Goal: Task Accomplishment & Management: Complete application form

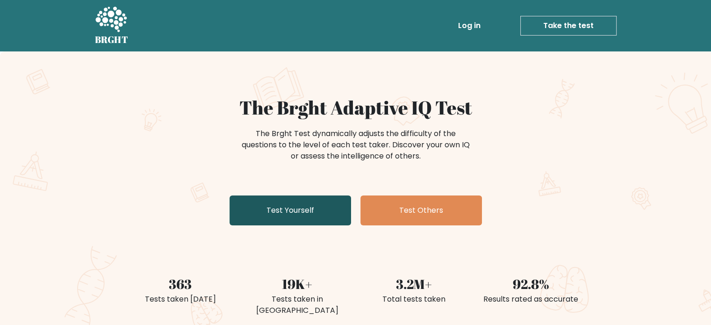
click at [296, 212] on link "Test Yourself" at bounding box center [290, 210] width 122 height 30
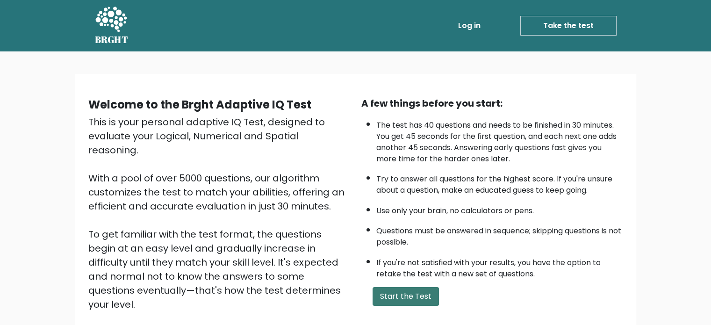
click at [386, 294] on button "Start the Test" at bounding box center [406, 296] width 66 height 19
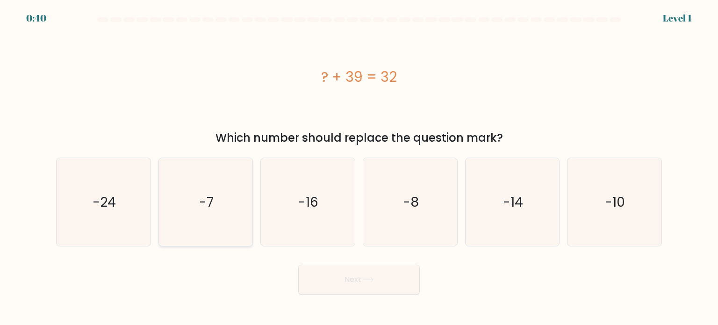
click at [209, 192] on icon "-7" at bounding box center [206, 202] width 88 height 88
click at [359, 167] on input "b. -7" at bounding box center [359, 165] width 0 height 5
radio input "true"
click at [352, 282] on button "Next" at bounding box center [359, 280] width 122 height 30
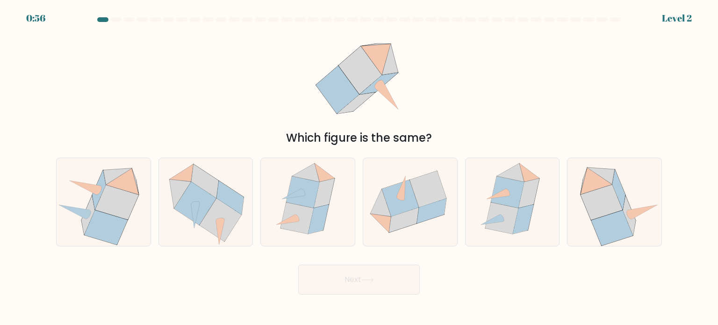
drag, startPoint x: 357, startPoint y: 97, endPoint x: 282, endPoint y: 82, distance: 76.7
click at [282, 82] on div "Which figure is the same?" at bounding box center [358, 87] width 617 height 118
drag, startPoint x: 258, startPoint y: 209, endPoint x: 391, endPoint y: 102, distance: 170.6
click at [391, 102] on form at bounding box center [359, 155] width 718 height 277
click at [404, 75] on icon at bounding box center [359, 77] width 98 height 98
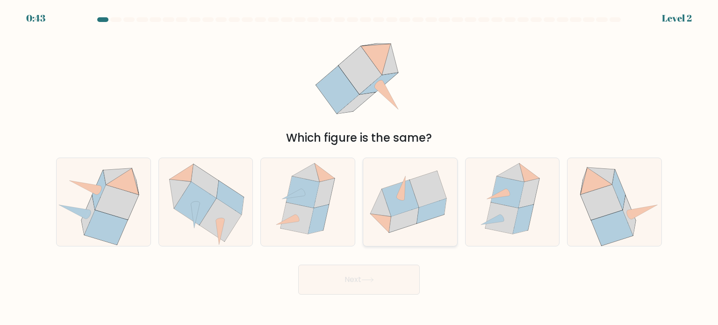
click at [373, 197] on icon at bounding box center [410, 201] width 94 height 77
click at [359, 167] on input "d." at bounding box center [359, 165] width 0 height 5
radio input "true"
click at [353, 278] on button "Next" at bounding box center [359, 280] width 122 height 30
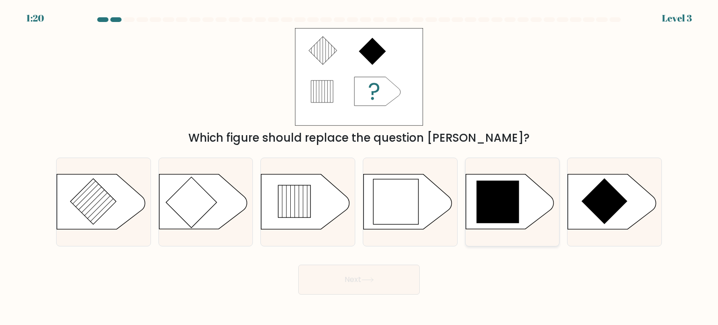
click at [500, 203] on icon at bounding box center [497, 202] width 43 height 43
click at [359, 167] on input "e." at bounding box center [359, 165] width 0 height 5
radio input "true"
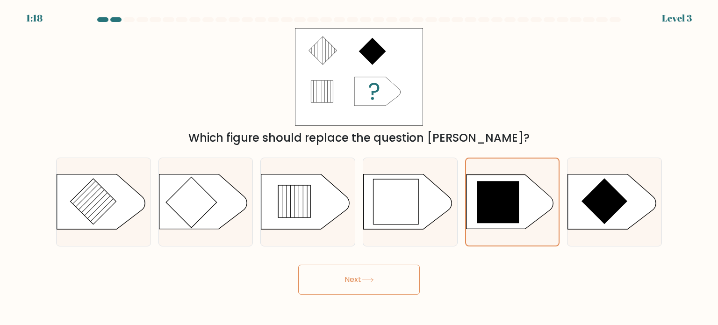
click at [367, 275] on button "Next" at bounding box center [359, 280] width 122 height 30
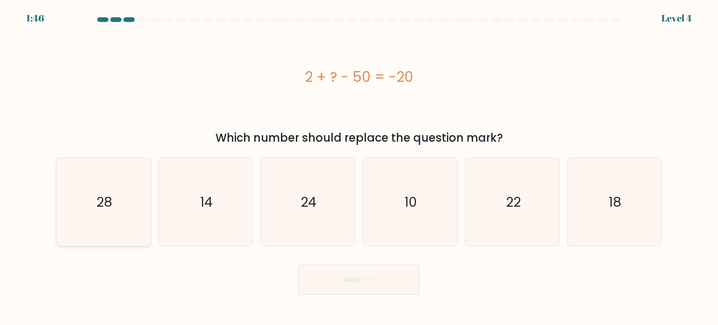
click at [74, 206] on icon "28" at bounding box center [103, 202] width 88 height 88
click at [359, 167] on input "a. 28" at bounding box center [359, 165] width 0 height 5
radio input "true"
click at [361, 280] on button "Next" at bounding box center [359, 280] width 122 height 30
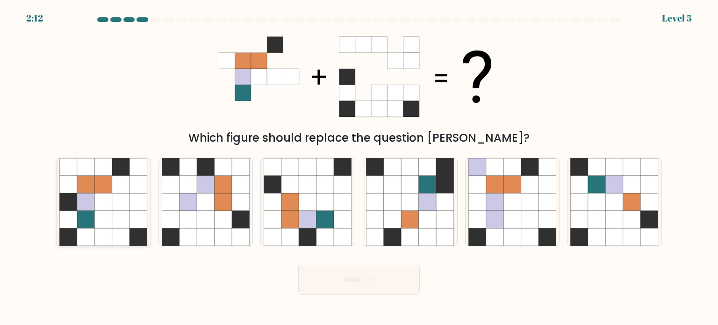
click at [113, 204] on icon at bounding box center [121, 202] width 18 height 18
click at [359, 167] on input "a." at bounding box center [359, 165] width 0 height 5
radio input "true"
click at [330, 284] on button "Next" at bounding box center [359, 280] width 122 height 30
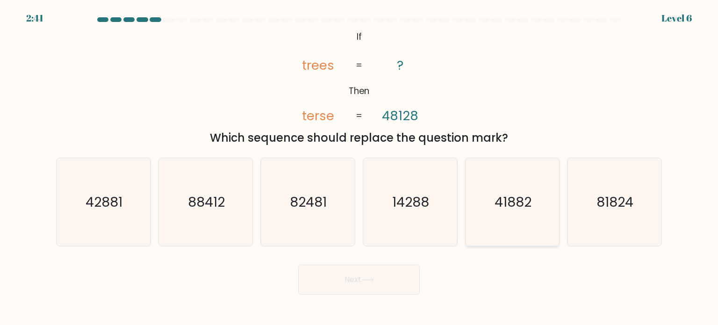
click at [511, 186] on icon "41882" at bounding box center [512, 202] width 88 height 88
click at [359, 167] on input "e. 41882" at bounding box center [359, 165] width 0 height 5
radio input "true"
click at [370, 282] on button "Next" at bounding box center [359, 280] width 122 height 30
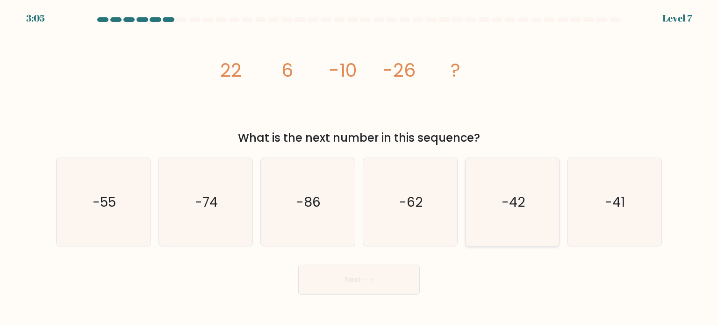
click at [501, 226] on icon "-42" at bounding box center [512, 202] width 88 height 88
click at [359, 167] on input "e. -42" at bounding box center [359, 165] width 0 height 5
radio input "true"
click at [347, 288] on button "Next" at bounding box center [359, 280] width 122 height 30
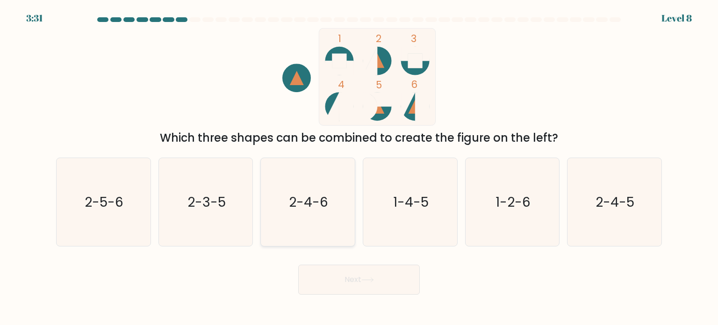
click at [282, 207] on icon "2-4-6" at bounding box center [308, 202] width 88 height 88
click at [359, 167] on input "c. 2-4-6" at bounding box center [359, 165] width 0 height 5
radio input "true"
click at [351, 277] on button "Next" at bounding box center [359, 280] width 122 height 30
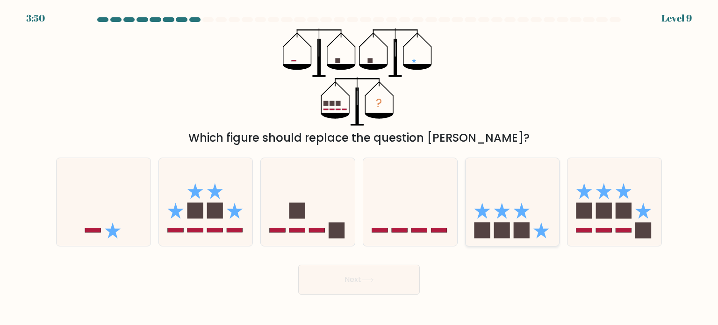
click at [532, 204] on icon at bounding box center [513, 202] width 94 height 78
click at [359, 167] on input "e." at bounding box center [359, 165] width 0 height 5
radio input "true"
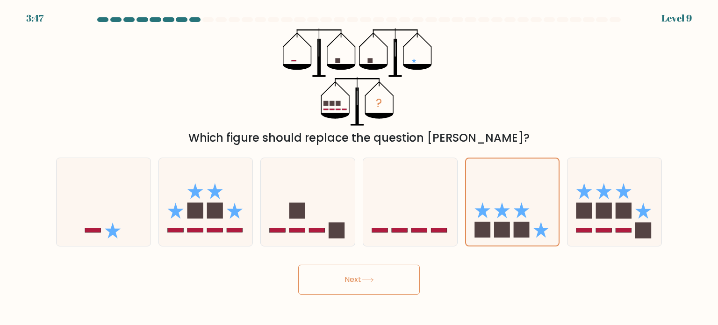
click at [377, 283] on button "Next" at bounding box center [359, 280] width 122 height 30
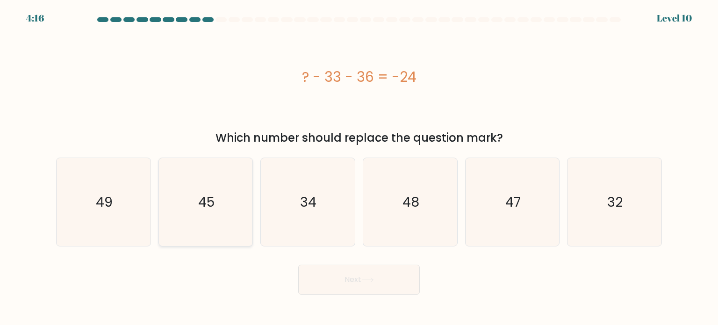
click at [203, 205] on text "45" at bounding box center [206, 201] width 16 height 19
click at [359, 167] on input "b. 45" at bounding box center [359, 165] width 0 height 5
radio input "true"
click at [371, 270] on button "Next" at bounding box center [359, 280] width 122 height 30
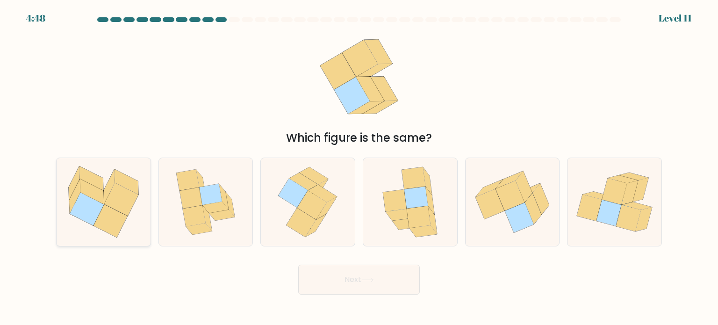
click at [103, 195] on icon at bounding box center [86, 202] width 35 height 47
click at [359, 167] on input "a." at bounding box center [359, 165] width 0 height 5
radio input "true"
click at [377, 277] on button "Next" at bounding box center [359, 280] width 122 height 30
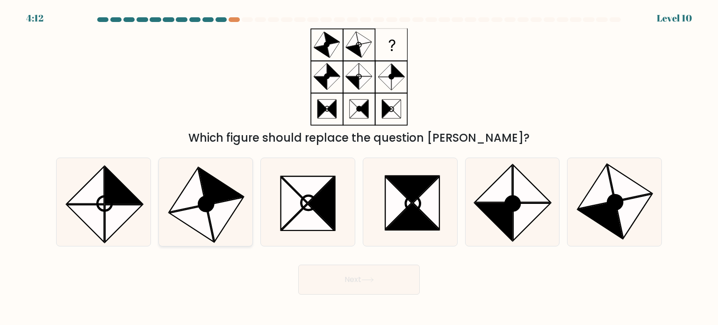
click at [193, 185] on icon at bounding box center [187, 190] width 36 height 44
click at [359, 167] on input "b." at bounding box center [359, 165] width 0 height 5
radio input "true"
click at [383, 286] on button "Next" at bounding box center [359, 280] width 122 height 30
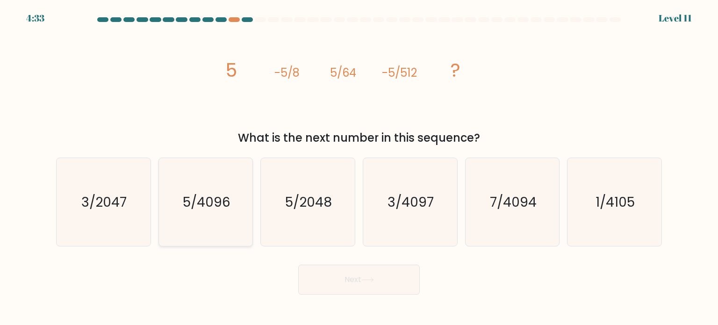
click at [226, 214] on icon "5/4096" at bounding box center [206, 202] width 88 height 88
click at [359, 167] on input "b. 5/4096" at bounding box center [359, 165] width 0 height 5
radio input "true"
click at [398, 284] on button "Next" at bounding box center [359, 280] width 122 height 30
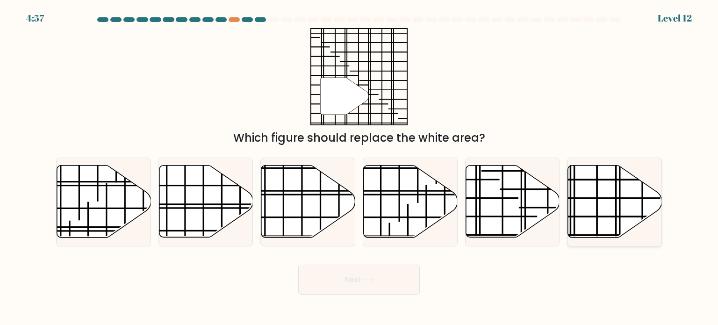
click at [623, 202] on icon at bounding box center [615, 201] width 94 height 72
click at [359, 167] on input "f." at bounding box center [359, 165] width 0 height 5
radio input "true"
click at [389, 276] on button "Next" at bounding box center [359, 280] width 122 height 30
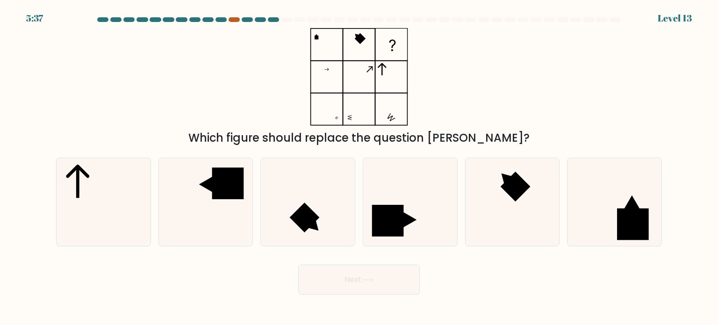
click at [232, 18] on div at bounding box center [234, 19] width 11 height 5
click at [286, 17] on div at bounding box center [286, 19] width 11 height 5
click at [208, 180] on icon at bounding box center [206, 184] width 14 height 16
click at [359, 167] on input "b." at bounding box center [359, 165] width 0 height 5
radio input "true"
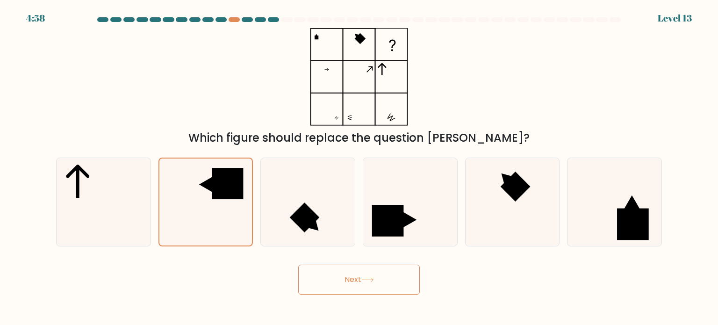
click at [371, 281] on icon at bounding box center [367, 279] width 13 height 5
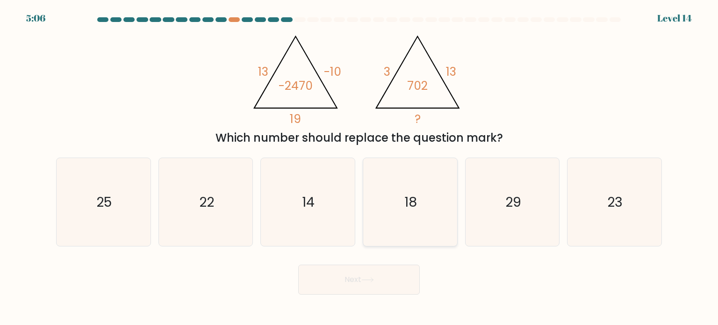
click at [382, 204] on icon "18" at bounding box center [410, 202] width 88 height 88
click at [359, 167] on input "d. 18" at bounding box center [359, 165] width 0 height 5
radio input "true"
click at [366, 284] on button "Next" at bounding box center [359, 280] width 122 height 30
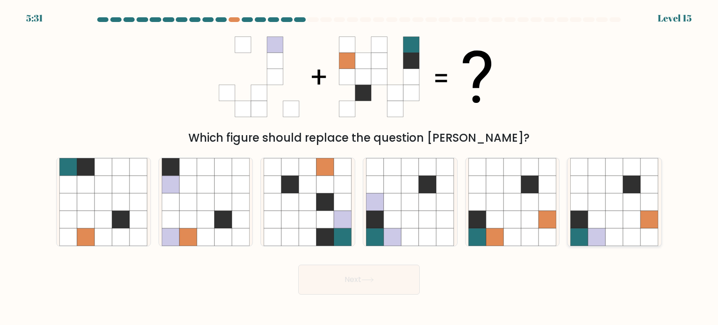
click at [622, 230] on icon at bounding box center [615, 237] width 18 height 18
click at [359, 167] on input "f." at bounding box center [359, 165] width 0 height 5
radio input "true"
click at [376, 282] on button "Next" at bounding box center [359, 280] width 122 height 30
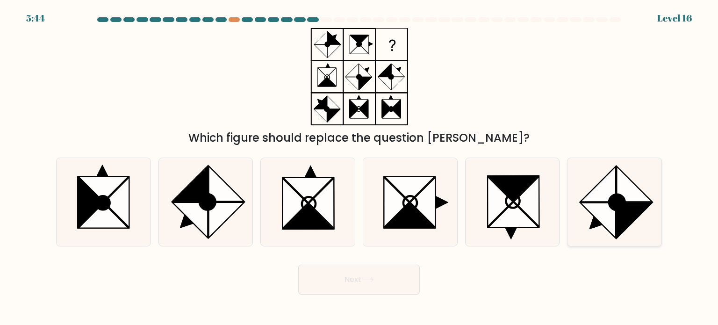
click at [606, 211] on icon at bounding box center [598, 220] width 36 height 36
click at [359, 167] on input "f." at bounding box center [359, 165] width 0 height 5
radio input "true"
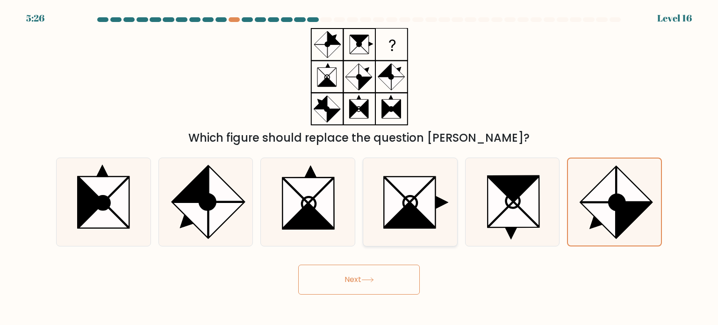
click at [396, 189] on icon at bounding box center [396, 202] width 25 height 50
click at [359, 167] on input "d." at bounding box center [359, 165] width 0 height 5
radio input "true"
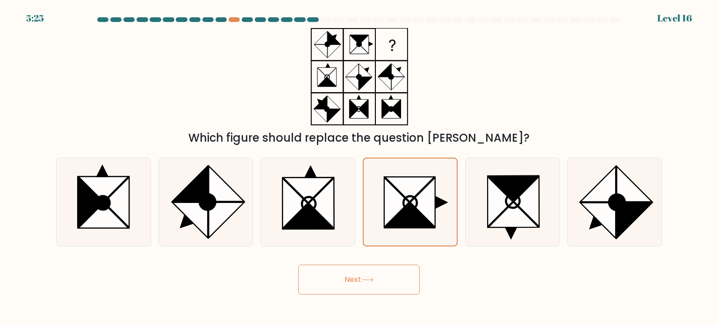
click at [368, 282] on icon at bounding box center [367, 279] width 13 height 5
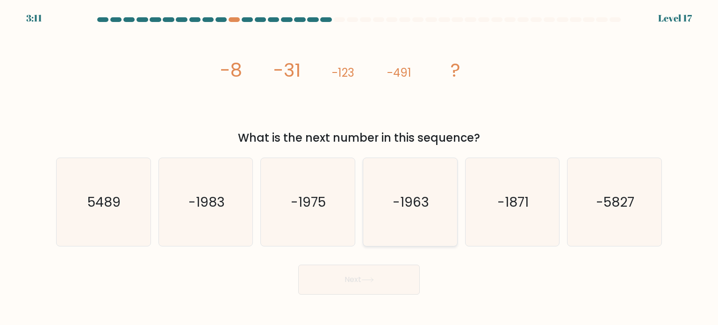
click at [415, 200] on text "-1963" at bounding box center [411, 201] width 36 height 19
click at [359, 167] on input "d. -1963" at bounding box center [359, 165] width 0 height 5
radio input "true"
click at [363, 287] on button "Next" at bounding box center [359, 280] width 122 height 30
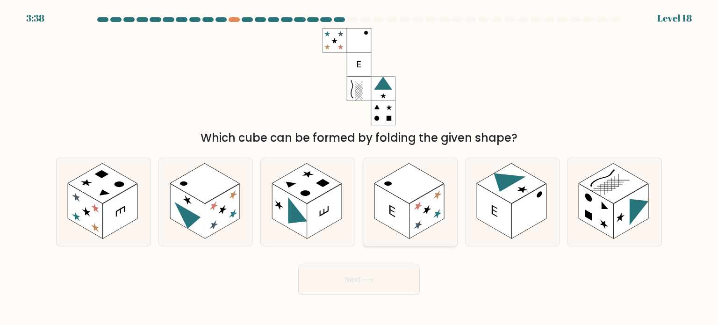
click at [398, 218] on rect at bounding box center [391, 210] width 35 height 55
click at [359, 167] on input "d." at bounding box center [359, 165] width 0 height 5
radio input "true"
click at [395, 284] on button "Next" at bounding box center [359, 280] width 122 height 30
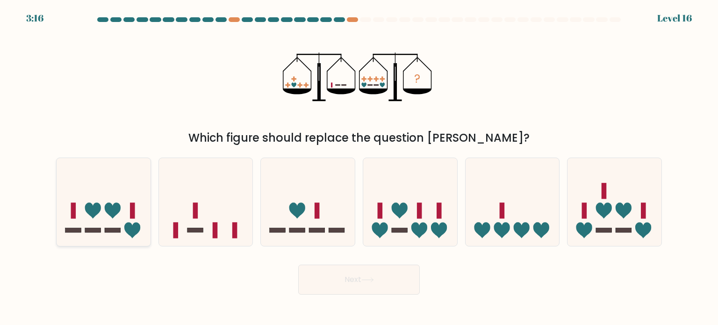
click at [120, 198] on icon at bounding box center [104, 202] width 94 height 78
click at [359, 167] on input "a." at bounding box center [359, 165] width 0 height 5
radio input "true"
click at [330, 277] on button "Next" at bounding box center [359, 280] width 122 height 30
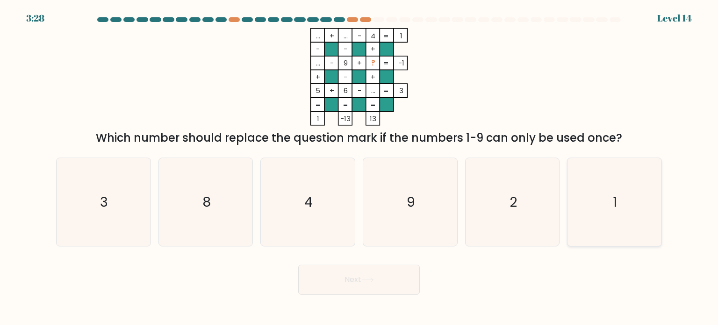
click at [605, 220] on icon "1" at bounding box center [614, 202] width 88 height 88
click at [359, 167] on input "f. 1" at bounding box center [359, 165] width 0 height 5
radio input "true"
click at [382, 286] on button "Next" at bounding box center [359, 280] width 122 height 30
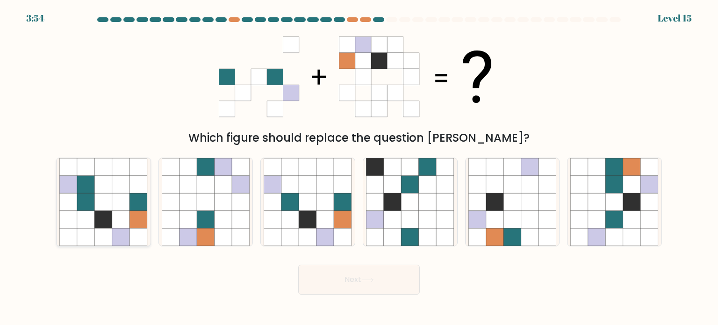
click at [109, 222] on icon at bounding box center [104, 219] width 18 height 18
click at [359, 167] on input "a." at bounding box center [359, 165] width 0 height 5
radio input "true"
click at [336, 284] on button "Next" at bounding box center [359, 280] width 122 height 30
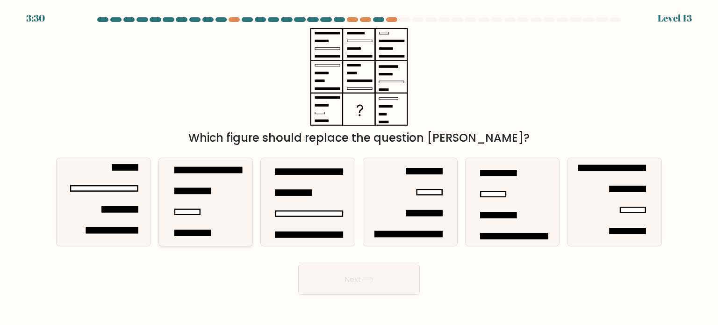
click at [211, 199] on icon at bounding box center [206, 202] width 88 height 88
click at [359, 167] on input "b." at bounding box center [359, 165] width 0 height 5
radio input "true"
click at [358, 284] on button "Next" at bounding box center [359, 280] width 122 height 30
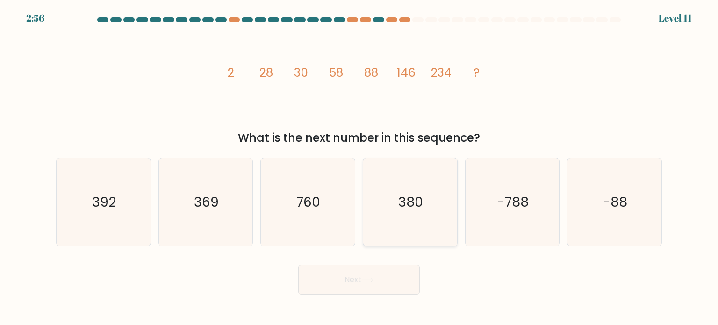
click at [427, 208] on icon "380" at bounding box center [410, 202] width 88 height 88
click at [359, 167] on input "d. 380" at bounding box center [359, 165] width 0 height 5
radio input "true"
click at [387, 278] on button "Next" at bounding box center [359, 280] width 122 height 30
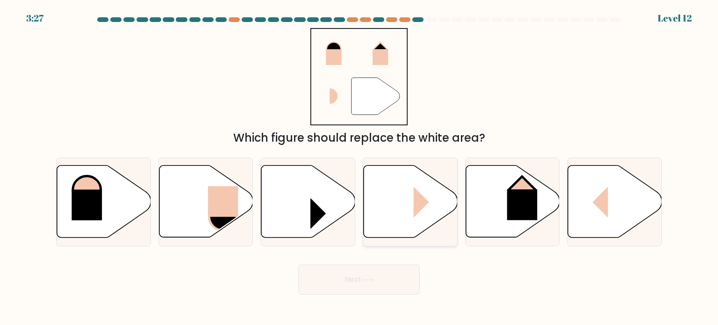
click at [392, 200] on icon at bounding box center [411, 201] width 94 height 72
click at [359, 167] on input "d." at bounding box center [359, 165] width 0 height 5
radio input "true"
click at [388, 275] on button "Next" at bounding box center [359, 280] width 122 height 30
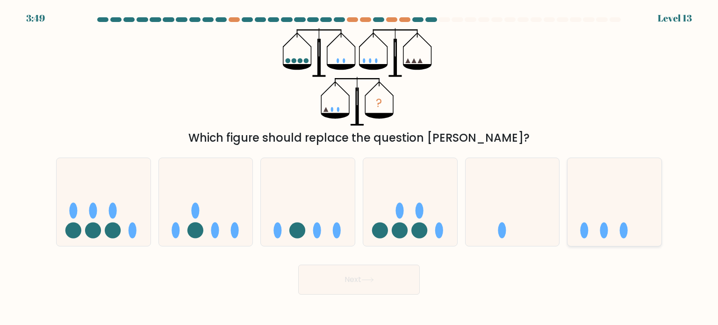
click at [606, 186] on icon at bounding box center [614, 202] width 94 height 78
click at [359, 167] on input "f." at bounding box center [359, 165] width 0 height 5
radio input "true"
click at [381, 285] on button "Next" at bounding box center [359, 280] width 122 height 30
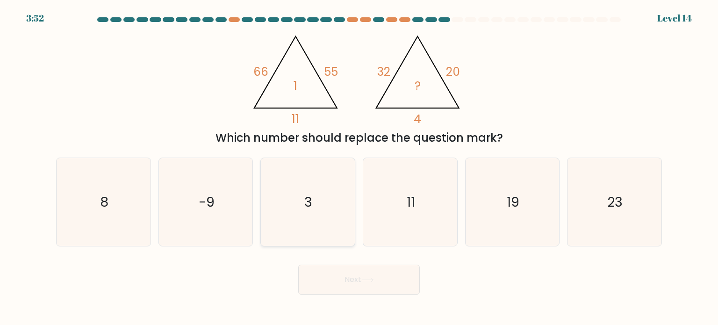
click at [287, 208] on icon "3" at bounding box center [308, 202] width 88 height 88
click at [359, 167] on input "c. 3" at bounding box center [359, 165] width 0 height 5
radio input "true"
click at [362, 273] on button "Next" at bounding box center [359, 280] width 122 height 30
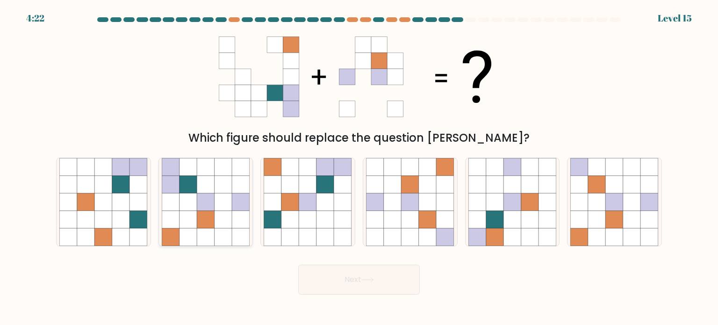
click at [211, 195] on icon at bounding box center [206, 202] width 18 height 18
click at [359, 167] on input "b." at bounding box center [359, 165] width 0 height 5
radio input "true"
click at [353, 278] on button "Next" at bounding box center [359, 280] width 122 height 30
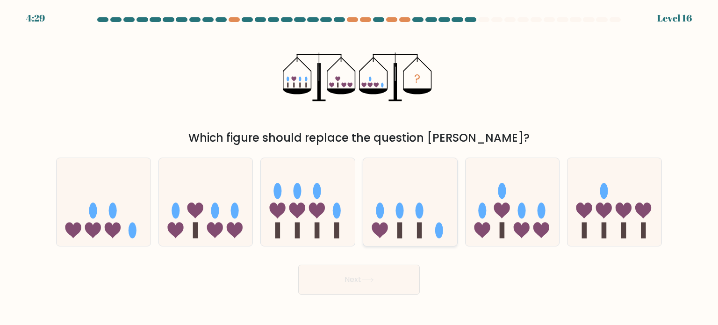
click at [405, 209] on icon at bounding box center [410, 202] width 94 height 78
click at [359, 167] on input "d." at bounding box center [359, 165] width 0 height 5
radio input "true"
click at [374, 287] on button "Next" at bounding box center [359, 280] width 122 height 30
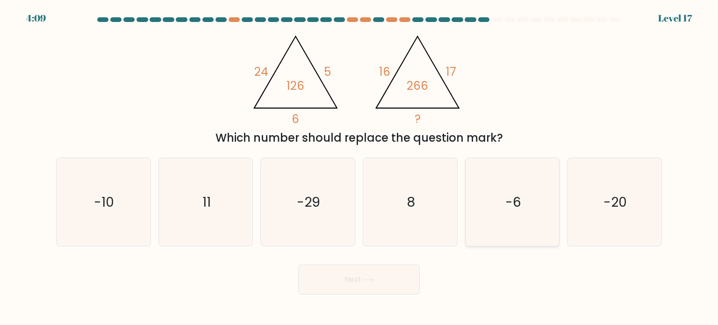
click at [503, 220] on icon "-6" at bounding box center [512, 202] width 88 height 88
click at [359, 167] on input "e. -6" at bounding box center [359, 165] width 0 height 5
radio input "true"
click at [404, 284] on button "Next" at bounding box center [359, 280] width 122 height 30
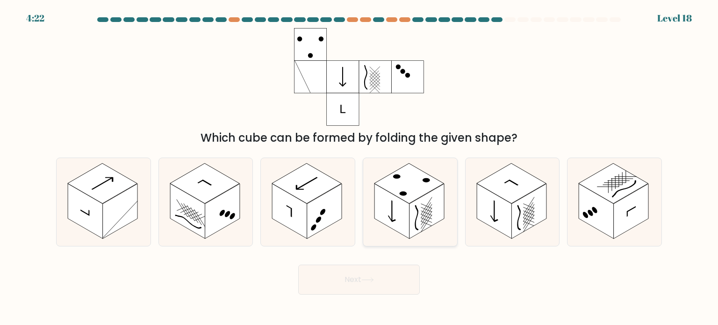
click at [421, 208] on rect at bounding box center [426, 211] width 35 height 55
click at [359, 167] on input "d." at bounding box center [359, 165] width 0 height 5
radio input "true"
click at [392, 283] on button "Next" at bounding box center [359, 280] width 122 height 30
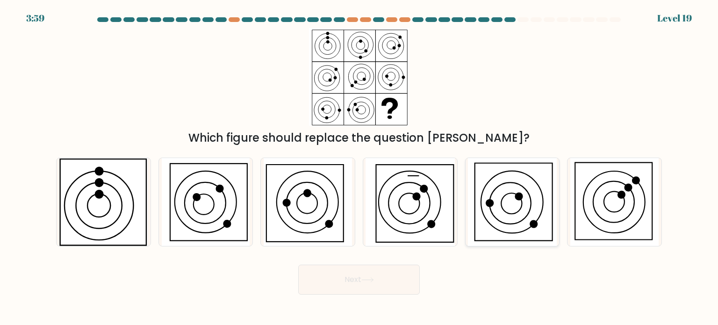
click at [509, 211] on icon at bounding box center [512, 202] width 89 height 88
click at [359, 167] on input "e." at bounding box center [359, 165] width 0 height 5
radio input "true"
click at [358, 271] on button "Next" at bounding box center [359, 280] width 122 height 30
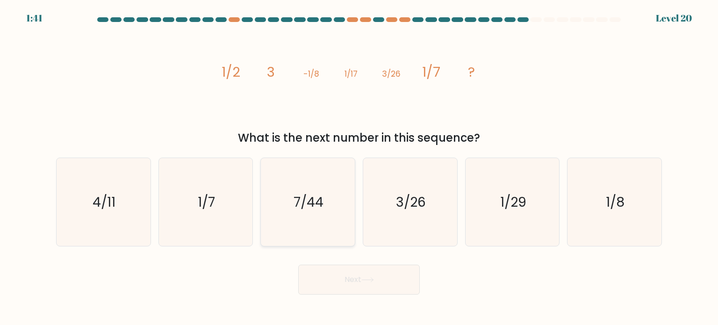
click at [338, 207] on icon "7/44" at bounding box center [308, 202] width 88 height 88
click at [359, 167] on input "c. 7/44" at bounding box center [359, 165] width 0 height 5
radio input "true"
click at [344, 273] on button "Next" at bounding box center [359, 280] width 122 height 30
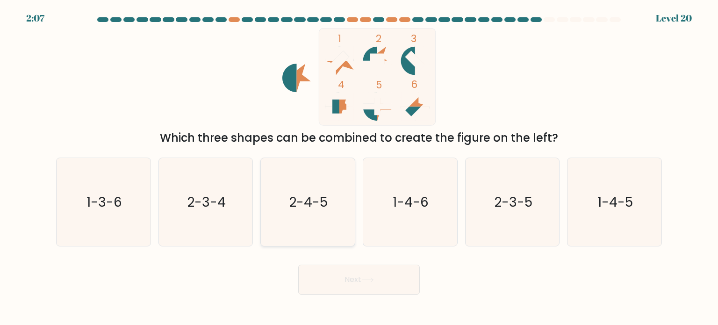
click at [301, 224] on icon "2-4-5" at bounding box center [308, 202] width 88 height 88
click at [359, 167] on input "c. 2-4-5" at bounding box center [359, 165] width 0 height 5
radio input "true"
click at [339, 283] on button "Next" at bounding box center [359, 280] width 122 height 30
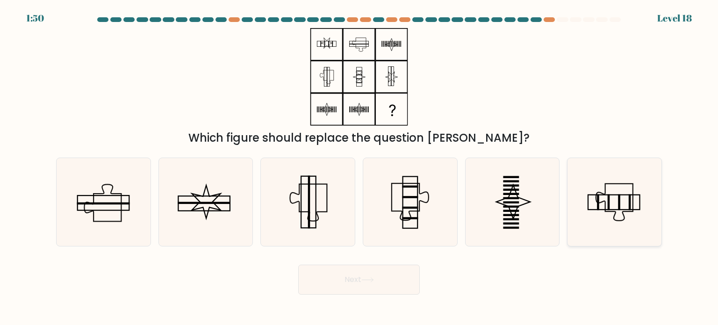
click at [599, 202] on icon at bounding box center [614, 202] width 37 height 37
click at [359, 167] on input "f." at bounding box center [359, 165] width 0 height 5
radio input "true"
click at [353, 284] on button "Next" at bounding box center [359, 280] width 122 height 30
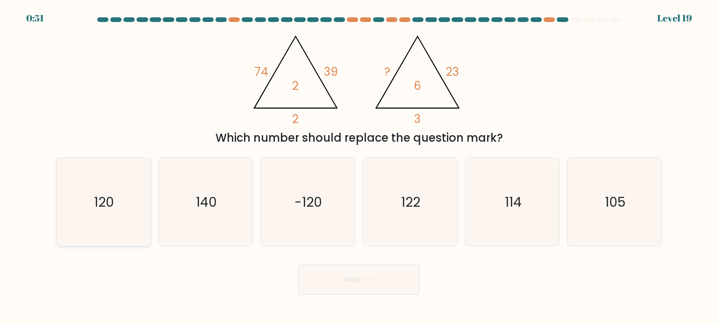
click at [117, 194] on icon "120" at bounding box center [103, 202] width 88 height 88
click at [359, 167] on input "a. 120" at bounding box center [359, 165] width 0 height 5
radio input "true"
click at [334, 274] on button "Next" at bounding box center [359, 280] width 122 height 30
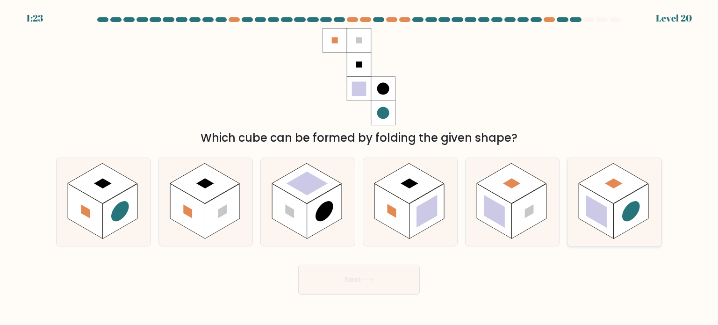
click at [619, 177] on rect at bounding box center [614, 183] width 70 height 40
click at [359, 167] on input "f." at bounding box center [359, 165] width 0 height 5
radio input "true"
click at [384, 285] on button "Next" at bounding box center [359, 280] width 122 height 30
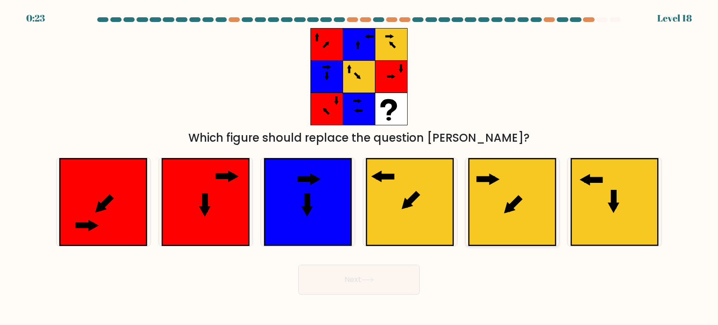
click at [486, 217] on icon at bounding box center [512, 201] width 87 height 87
click at [359, 167] on input "e." at bounding box center [359, 165] width 0 height 5
radio input "true"
click at [372, 287] on button "Next" at bounding box center [359, 280] width 122 height 30
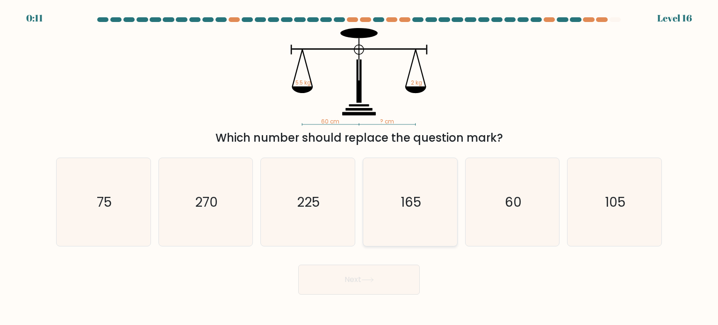
click at [423, 194] on icon "165" at bounding box center [410, 202] width 88 height 88
click at [359, 167] on input "d. 165" at bounding box center [359, 165] width 0 height 5
radio input "true"
click at [370, 285] on button "Next" at bounding box center [359, 280] width 122 height 30
click at [369, 276] on button "Next" at bounding box center [359, 280] width 122 height 30
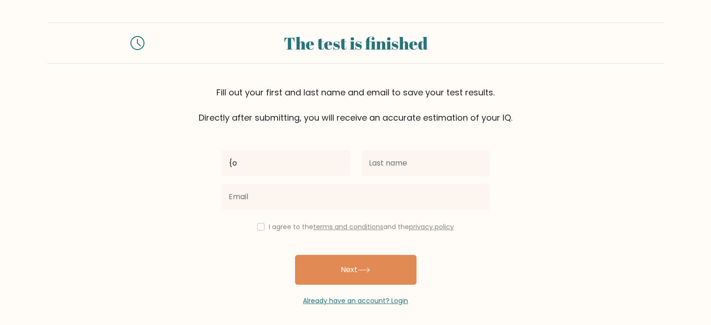
type input "{"
type input "Piotr"
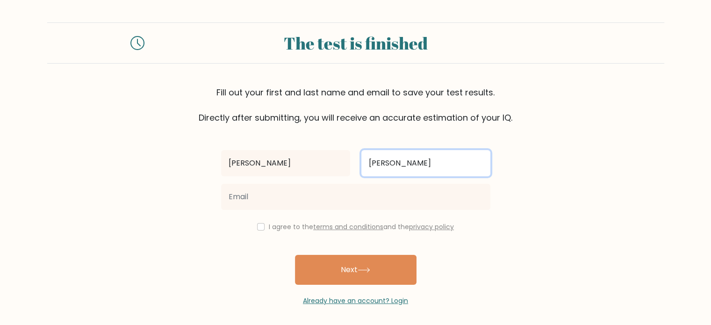
type input "Wrona"
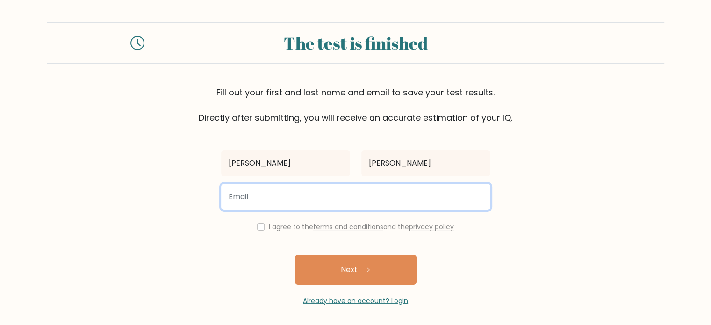
click at [368, 205] on input "email" at bounding box center [355, 197] width 269 height 26
type input "jkmmikke@gmail.com"
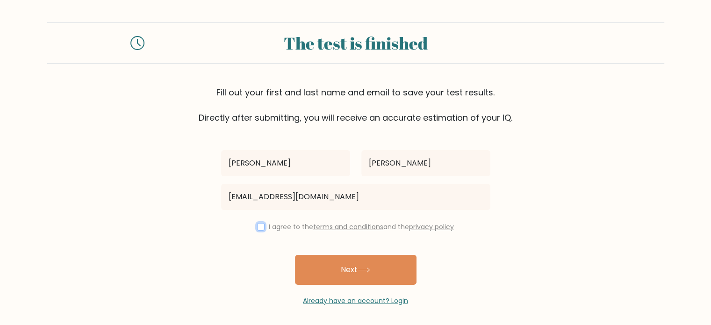
click at [259, 228] on input "checkbox" at bounding box center [260, 226] width 7 height 7
checkbox input "true"
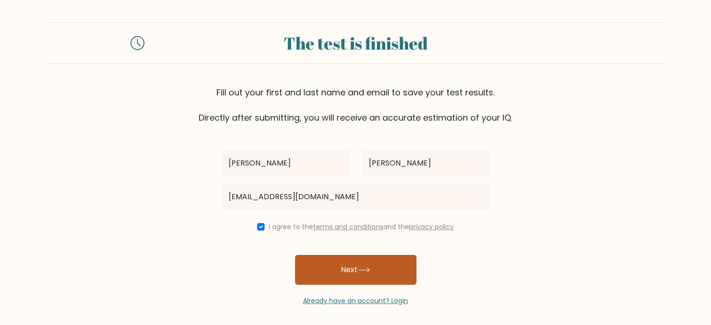
click at [323, 270] on button "Next" at bounding box center [356, 270] width 122 height 30
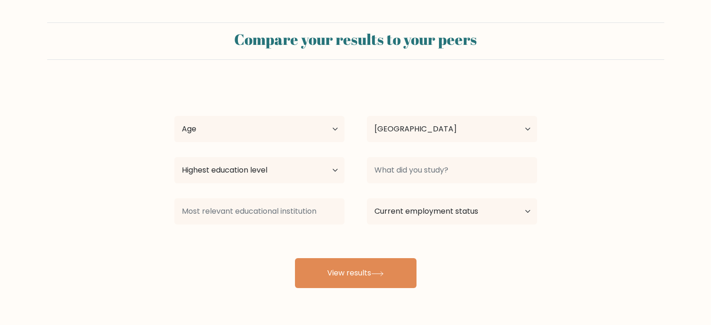
select select "PL"
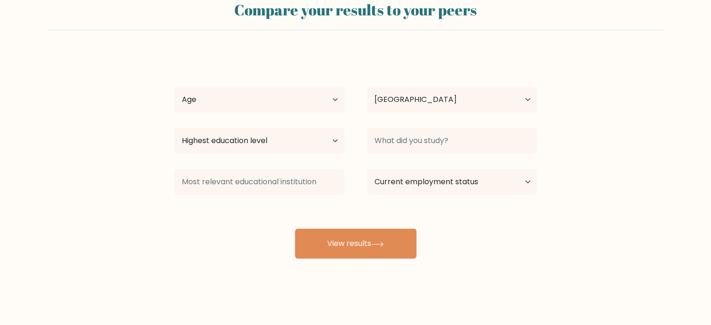
scroll to position [29, 0]
click at [232, 111] on select "Age Under 18 years old 18-24 years old 25-34 years old 35-44 years old 45-54 ye…" at bounding box center [259, 99] width 170 height 26
select select "18_24"
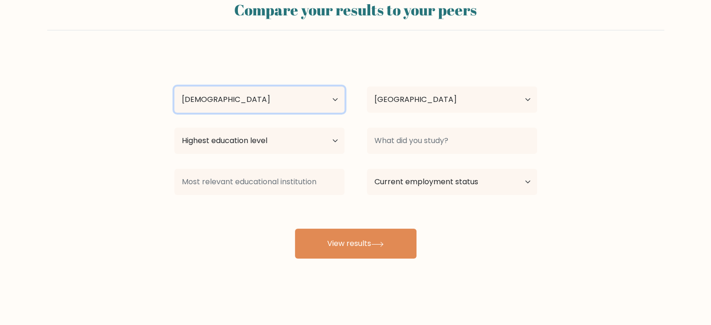
click at [174, 86] on select "Age Under 18 years old 18-24 years old 25-34 years old 35-44 years old 45-54 ye…" at bounding box center [259, 99] width 170 height 26
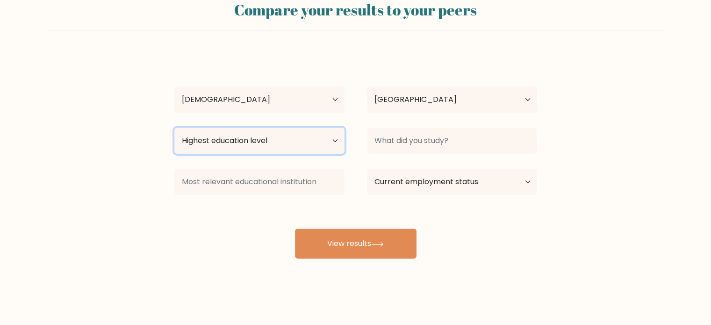
click at [254, 142] on select "Highest education level No schooling Primary Lower Secondary Upper Secondary Oc…" at bounding box center [259, 141] width 170 height 26
select select "bachelors_degree"
click at [174, 128] on select "Highest education level No schooling Primary Lower Secondary Upper Secondary Oc…" at bounding box center [259, 141] width 170 height 26
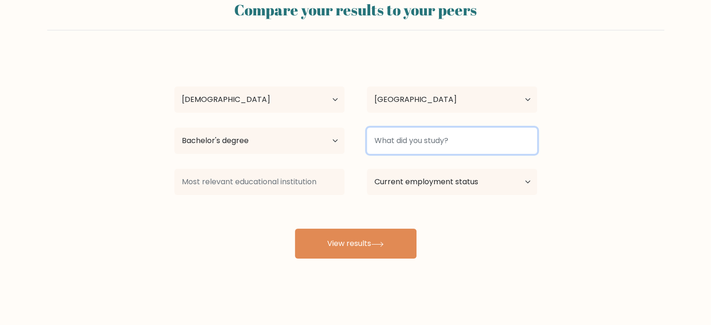
click at [390, 138] on input at bounding box center [452, 141] width 170 height 26
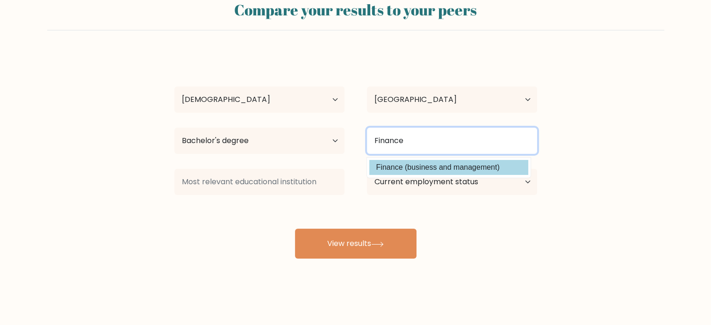
type input "Finance"
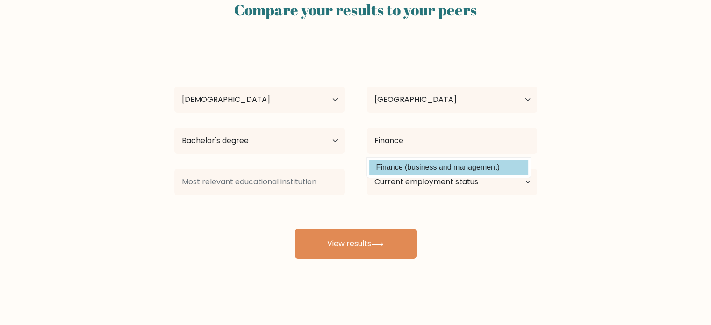
click at [387, 164] on option "Finance (business and management)" at bounding box center [448, 167] width 159 height 15
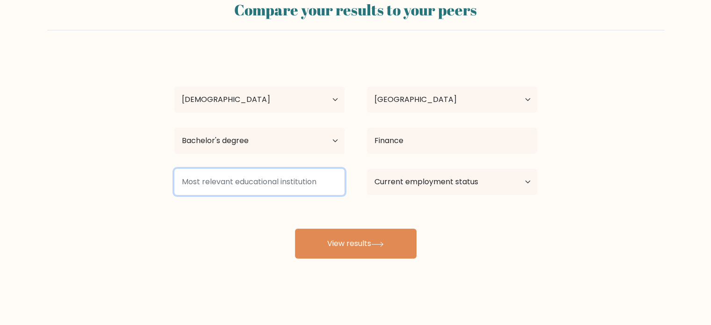
click at [275, 187] on input at bounding box center [259, 182] width 170 height 26
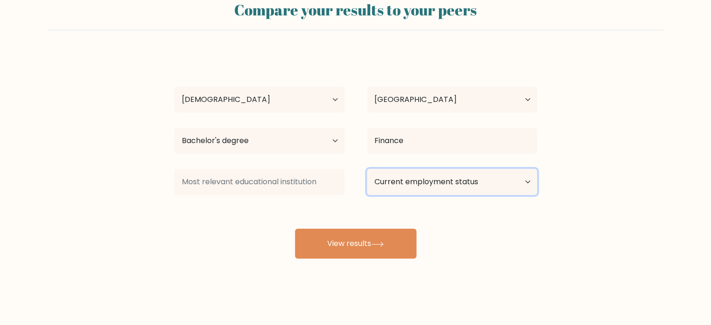
click at [415, 182] on select "Current employment status Employed Student Retired Other / prefer not to answer" at bounding box center [452, 182] width 170 height 26
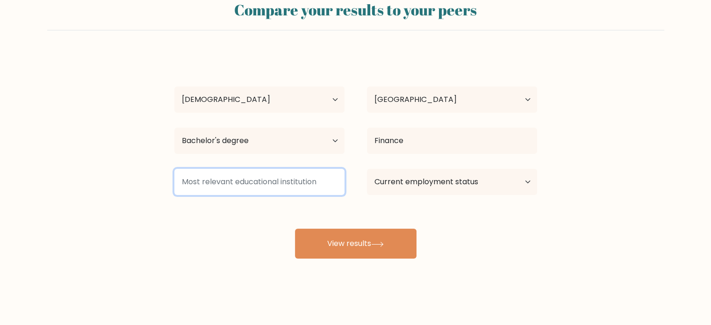
click at [299, 185] on input at bounding box center [259, 182] width 170 height 26
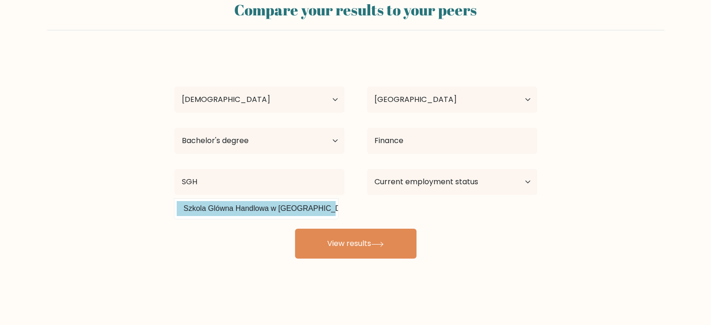
click at [291, 206] on option "Szkola Glówna Handlowa w Warszawie (Poland)" at bounding box center [256, 208] width 159 height 15
type input "Szkola Glówna Handlowa w Warszawie"
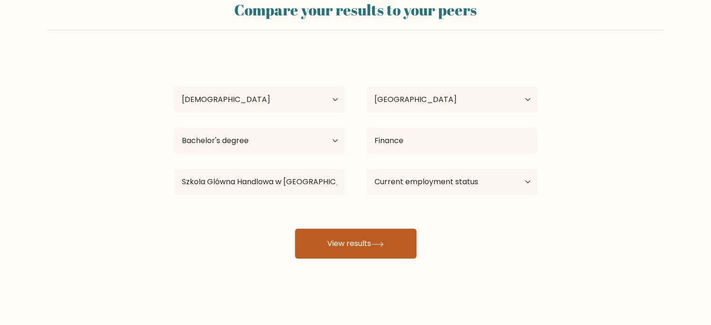
click at [348, 246] on button "View results" at bounding box center [356, 244] width 122 height 30
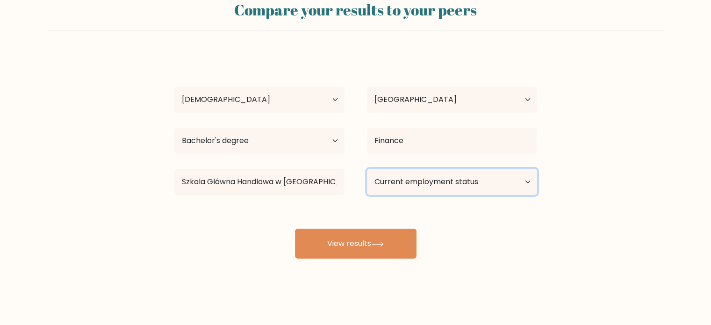
click at [418, 190] on select "Current employment status Employed Student Retired Other / prefer not to answer" at bounding box center [452, 182] width 170 height 26
select select "student"
click at [367, 169] on select "Current employment status Employed Student Retired Other / prefer not to answer" at bounding box center [452, 182] width 170 height 26
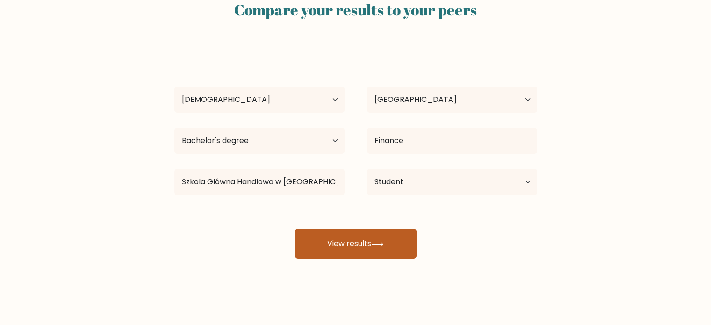
click at [356, 248] on button "View results" at bounding box center [356, 244] width 122 height 30
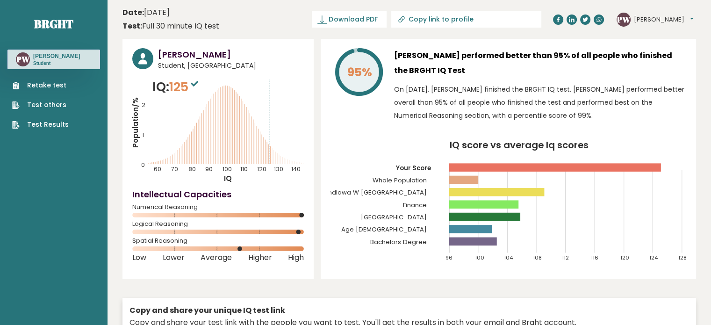
click at [513, 94] on p "On [DATE], [PERSON_NAME] finished the BRGHT IQ test. [PERSON_NAME] performed be…" at bounding box center [540, 102] width 292 height 39
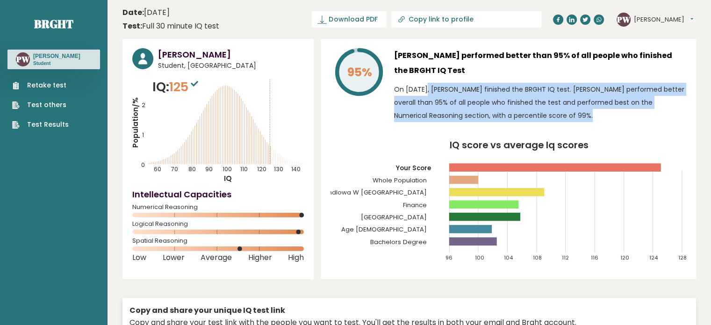
click at [513, 94] on p "On [DATE], [PERSON_NAME] finished the BRGHT IQ test. [PERSON_NAME] performed be…" at bounding box center [540, 102] width 292 height 39
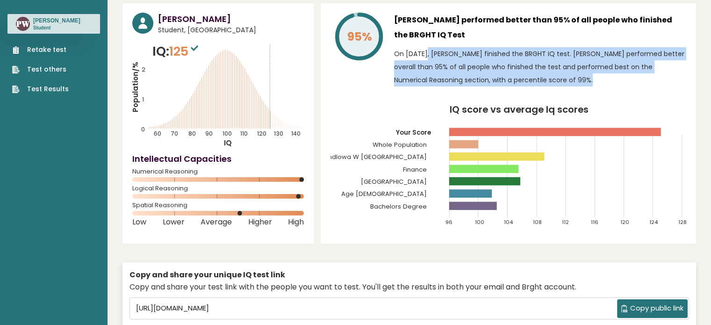
scroll to position [36, 0]
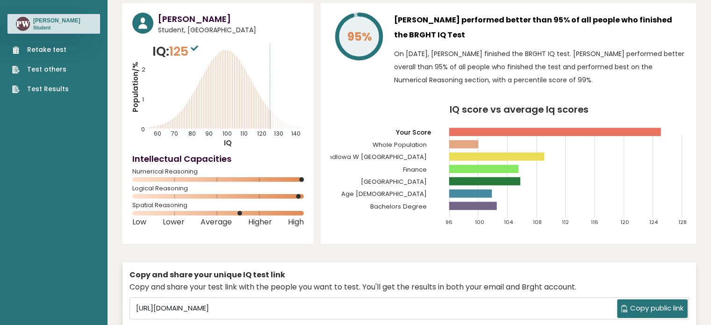
click at [193, 45] on sup at bounding box center [194, 47] width 12 height 13
